Goal: Check status: Check status

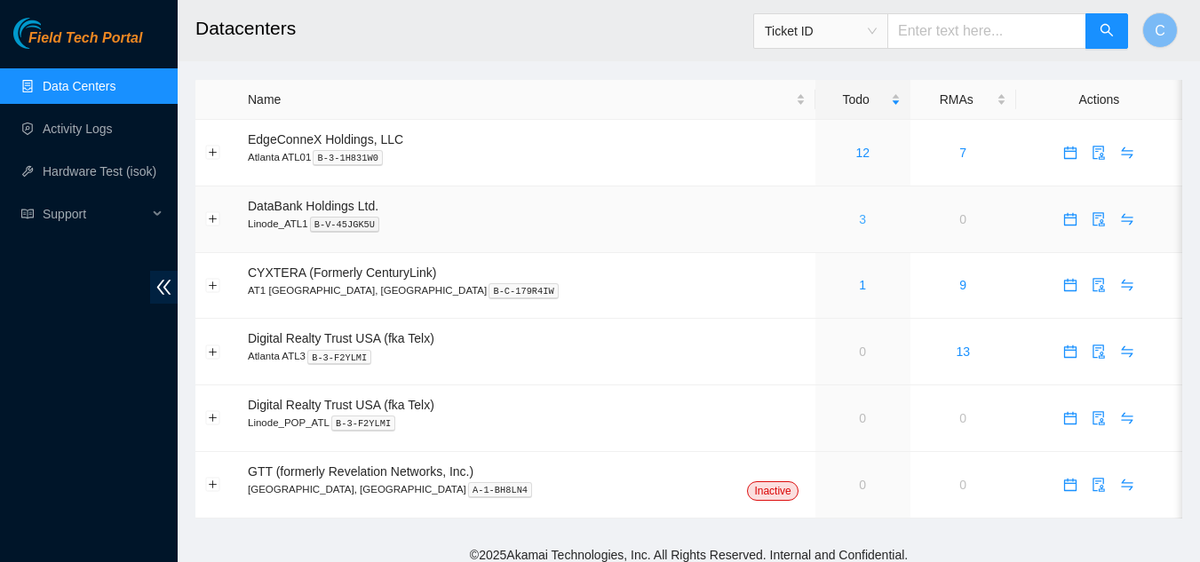
click at [859, 218] on link "3" at bounding box center [862, 219] width 7 height 14
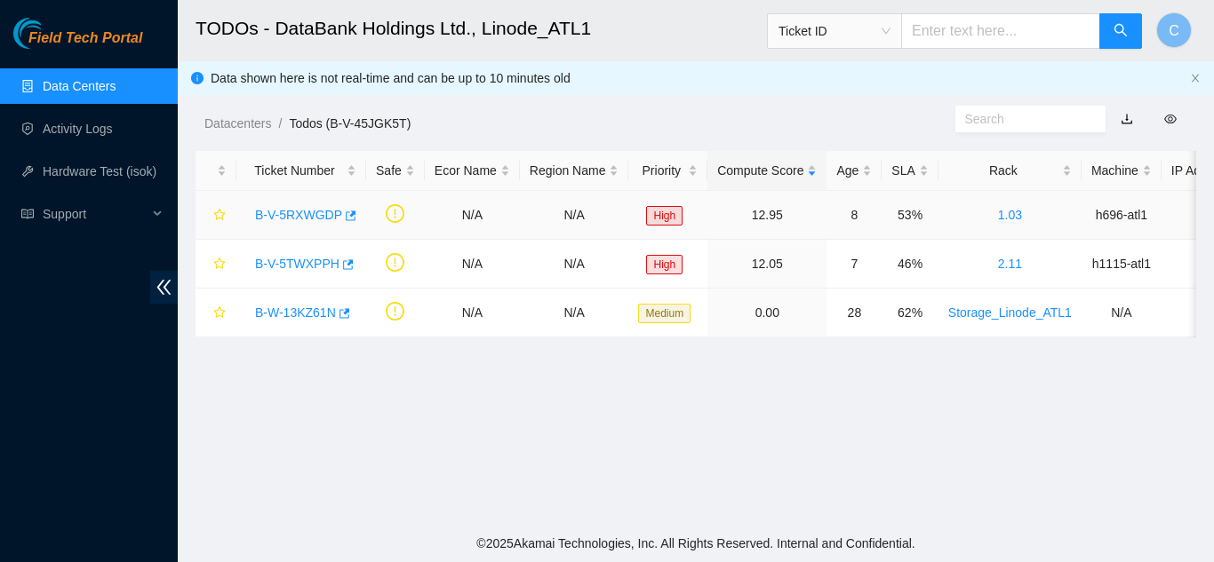
click at [283, 208] on link "B-V-5RXWGDP" at bounding box center [298, 215] width 87 height 14
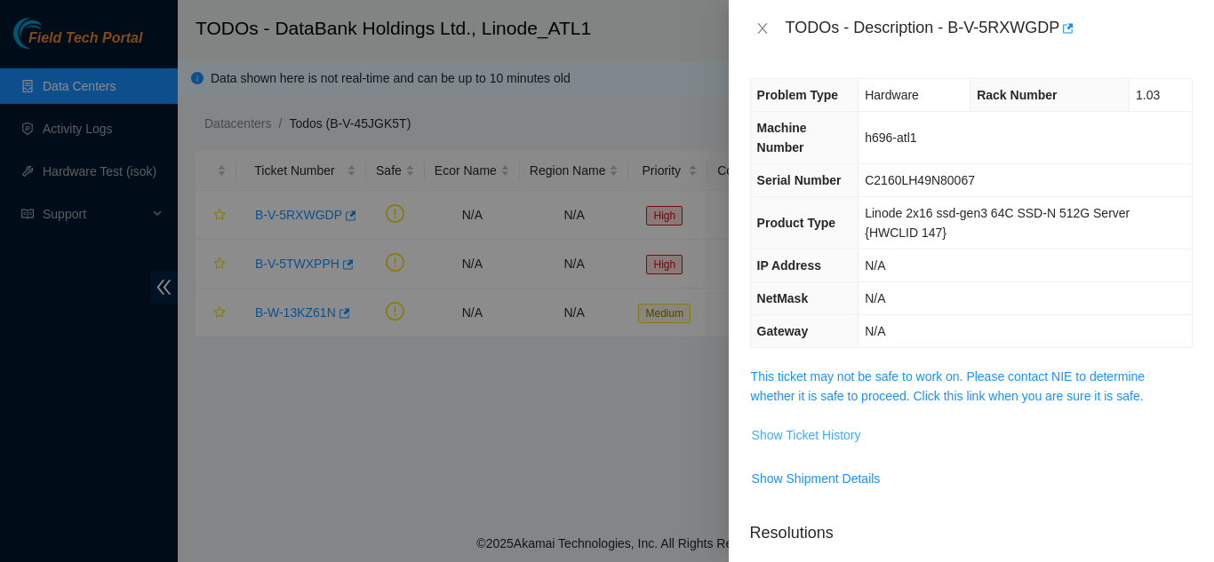
click at [810, 440] on span "Show Ticket History" at bounding box center [806, 436] width 109 height 20
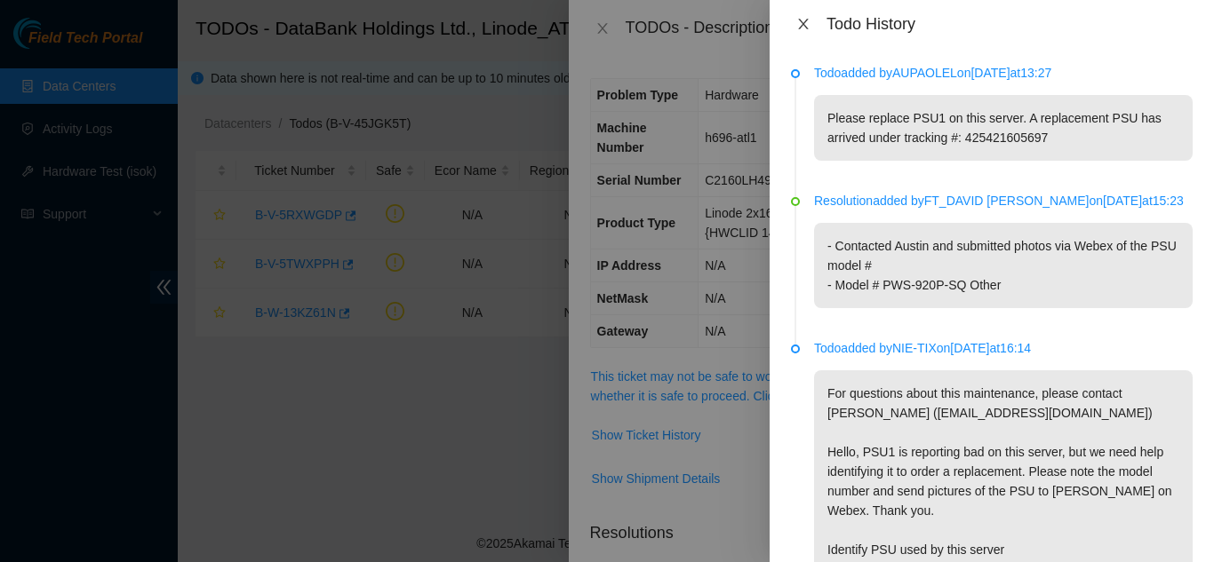
click at [809, 25] on icon "close" at bounding box center [803, 24] width 14 height 14
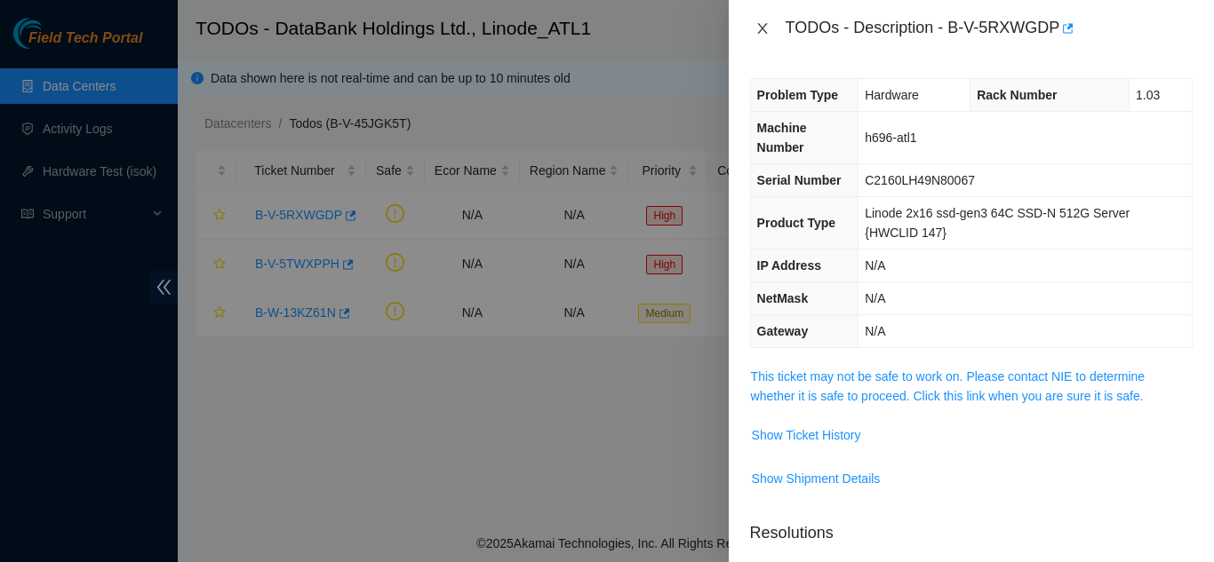
click at [764, 33] on icon "close" at bounding box center [762, 28] width 14 height 14
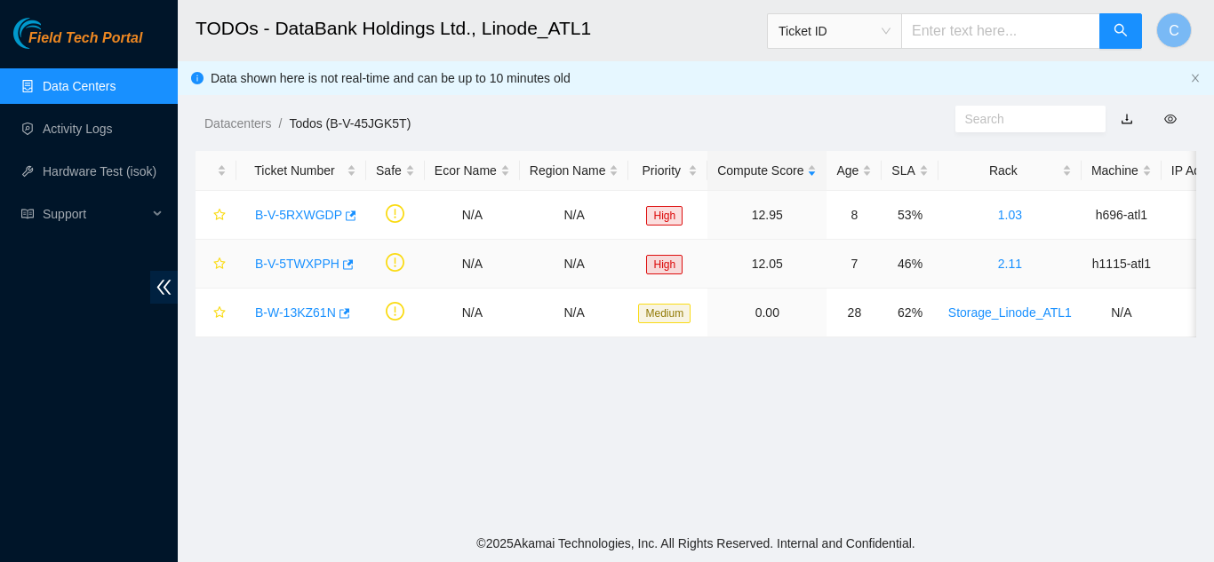
click at [314, 262] on link "B-V-5TWXPPH" at bounding box center [297, 264] width 84 height 14
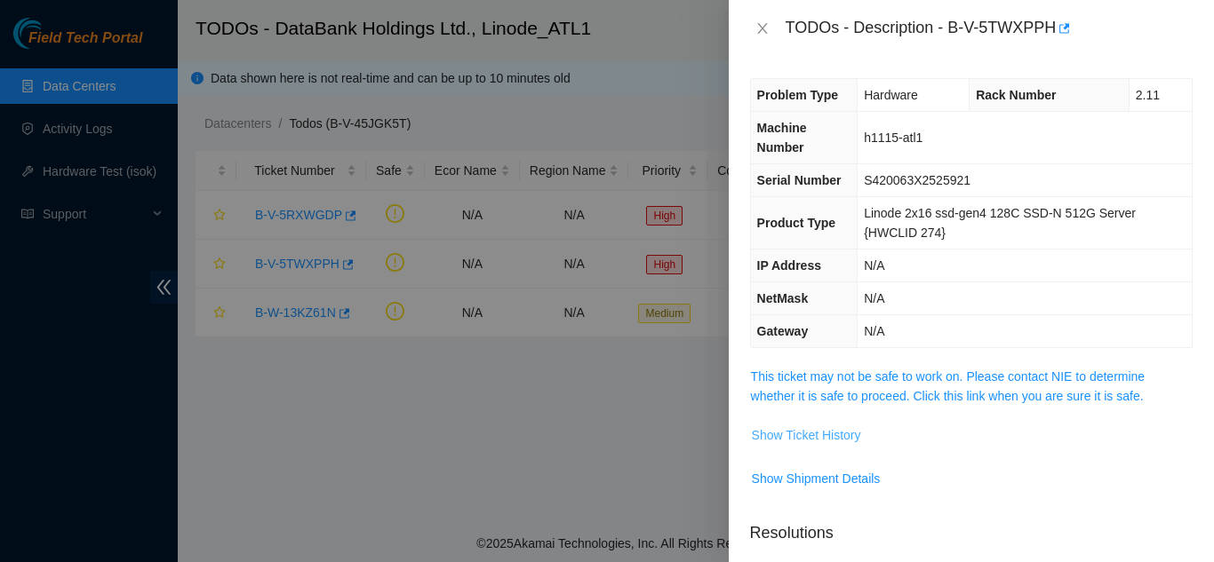
click at [798, 426] on span "Show Ticket History" at bounding box center [806, 436] width 109 height 20
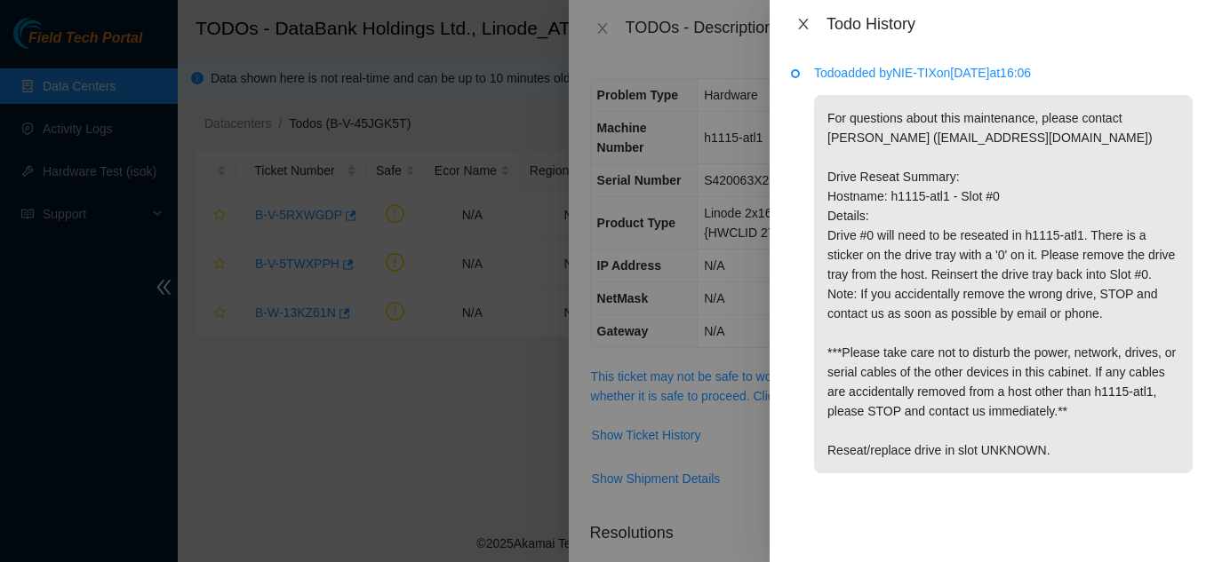
click at [801, 28] on icon "close" at bounding box center [803, 24] width 10 height 11
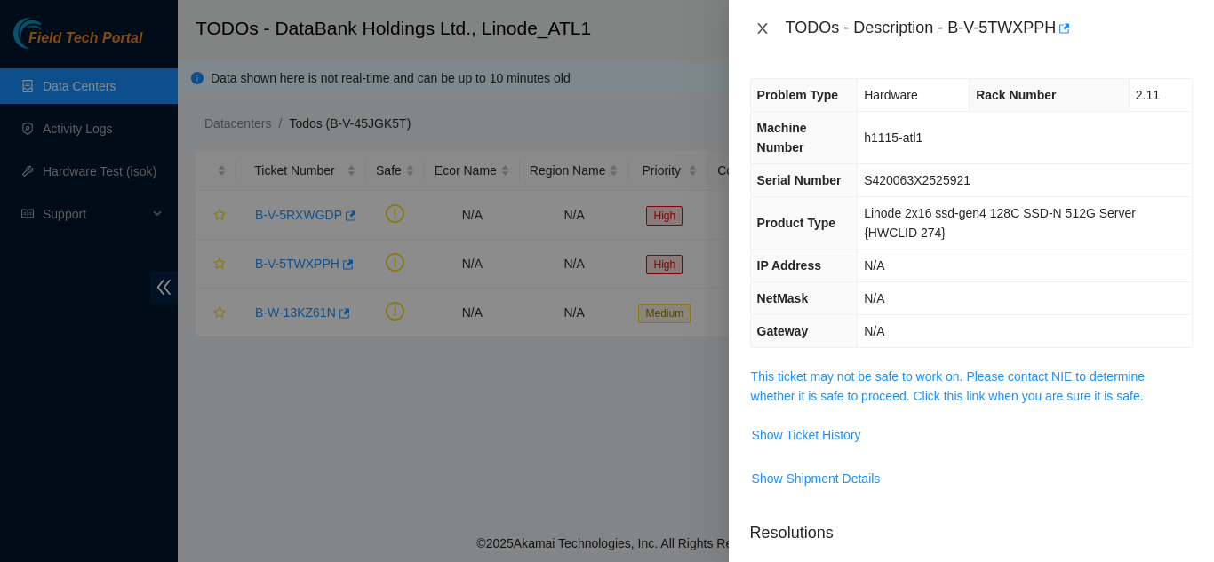
click at [759, 21] on icon "close" at bounding box center [762, 28] width 14 height 14
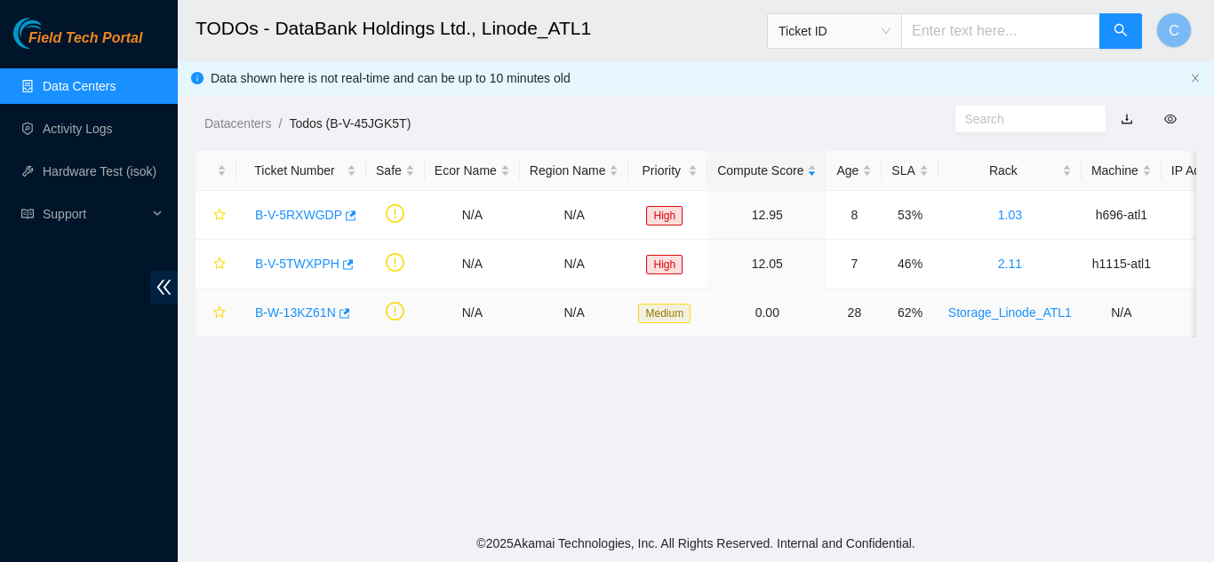
click at [295, 317] on link "B-W-13KZ61N" at bounding box center [295, 313] width 81 height 14
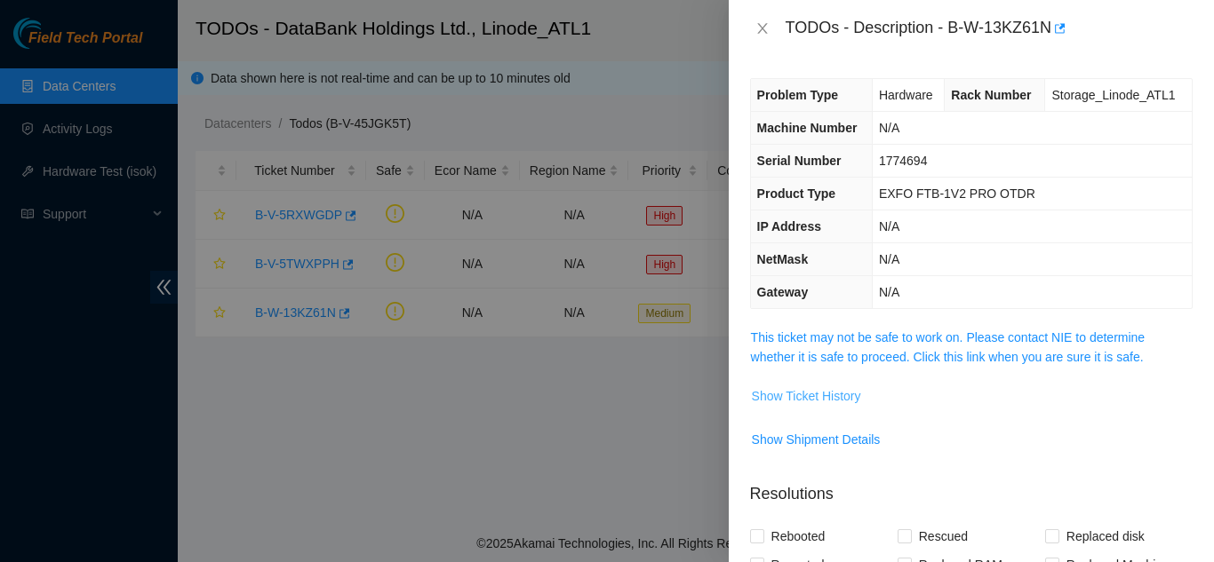
click at [772, 397] on span "Show Ticket History" at bounding box center [806, 397] width 109 height 20
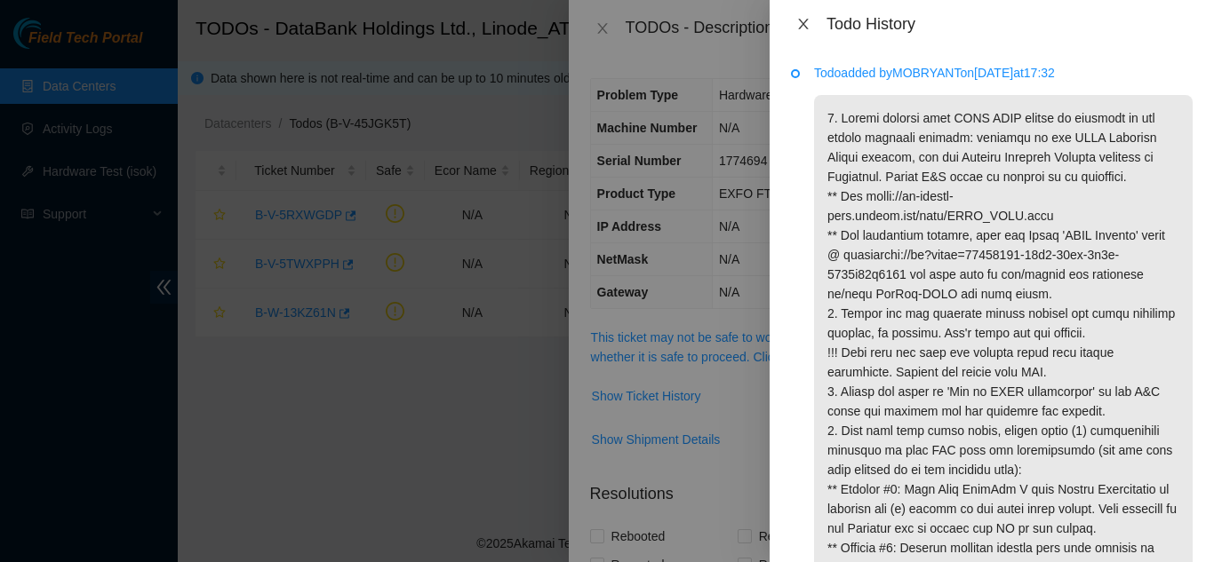
click at [802, 24] on icon "close" at bounding box center [803, 24] width 14 height 14
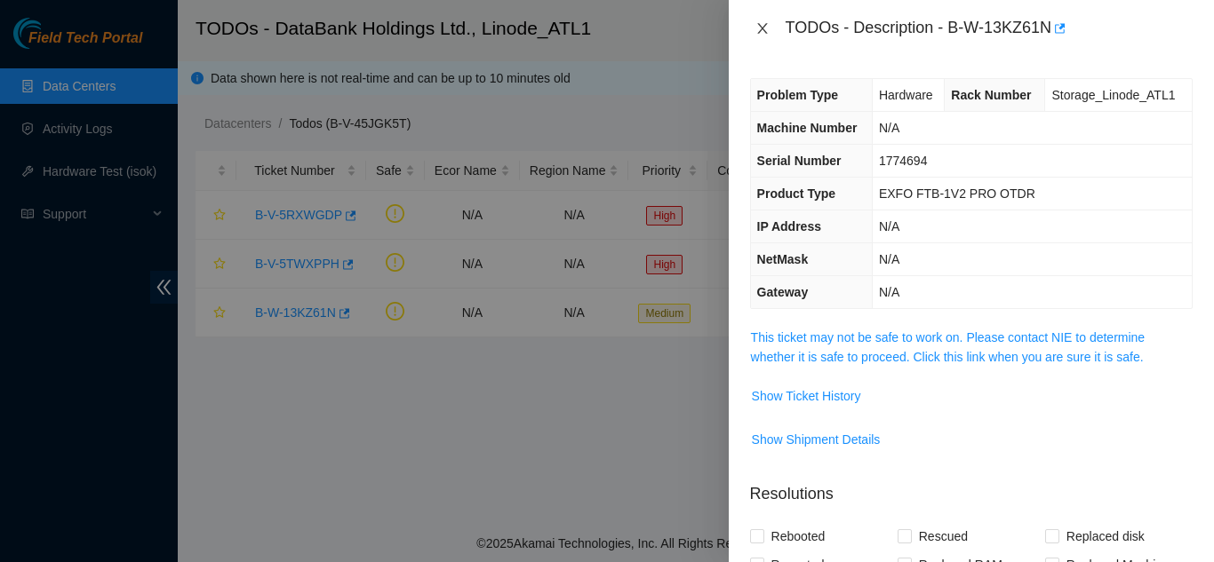
click at [750, 22] on button "Close" at bounding box center [762, 28] width 25 height 17
